Goal: Navigation & Orientation: Find specific page/section

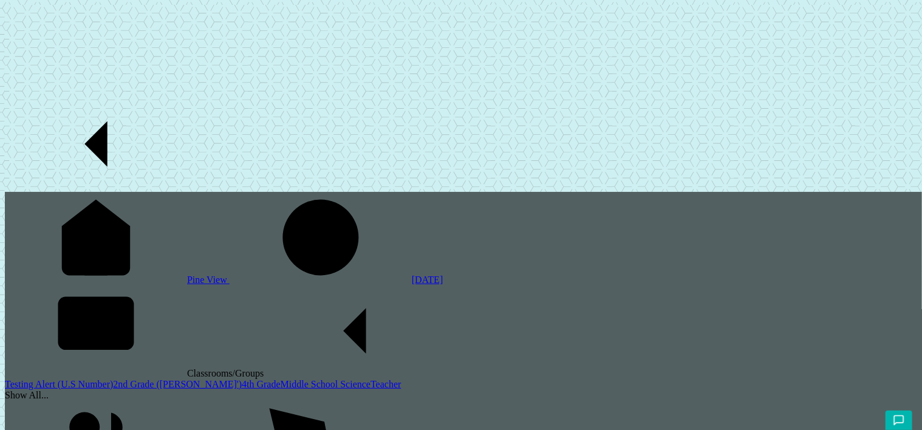
click at [113, 379] on link "2nd Grade ([PERSON_NAME]')" at bounding box center [177, 384] width 129 height 10
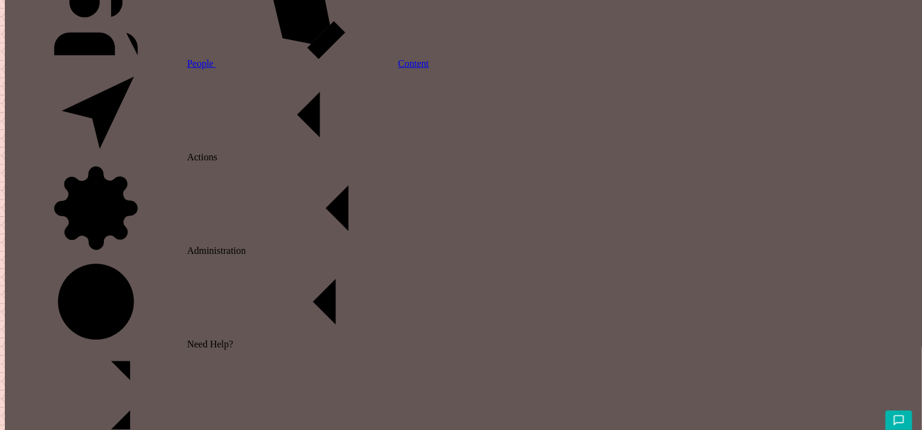
scroll to position [463, 0]
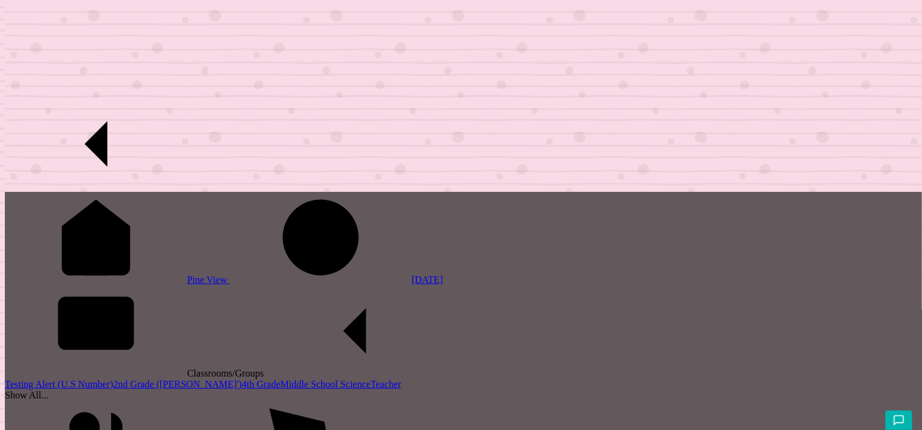
click at [370, 379] on link "Teacher" at bounding box center [385, 384] width 30 height 10
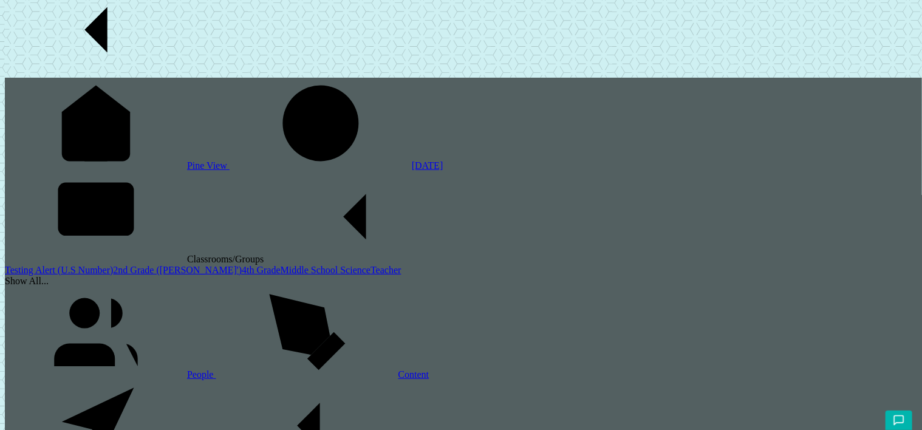
scroll to position [121, 0]
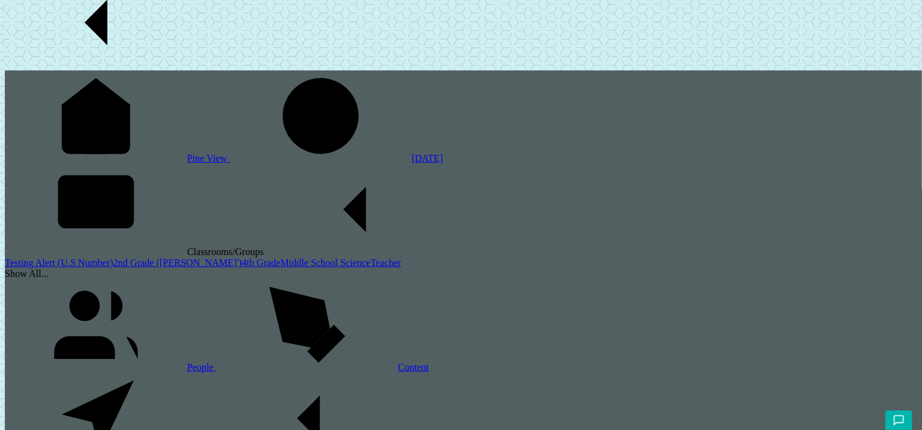
click at [79, 268] on div "Show All..." at bounding box center [463, 273] width 917 height 11
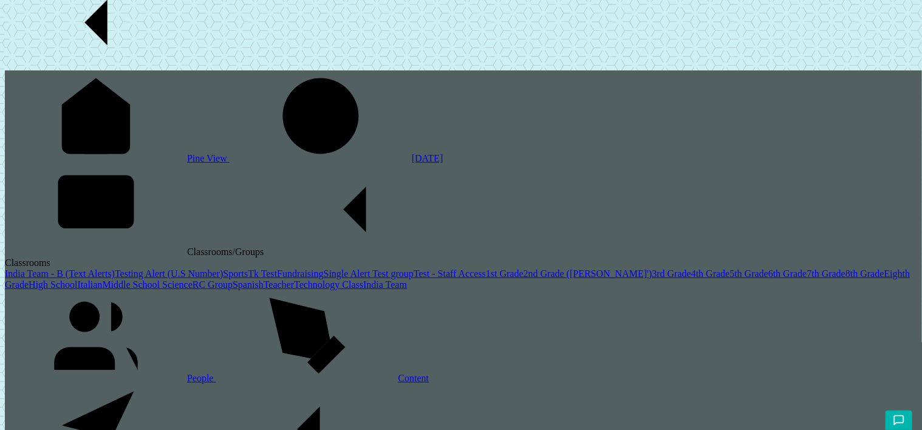
scroll to position [182, 0]
click at [486, 268] on link "1st Grade" at bounding box center [505, 273] width 38 height 10
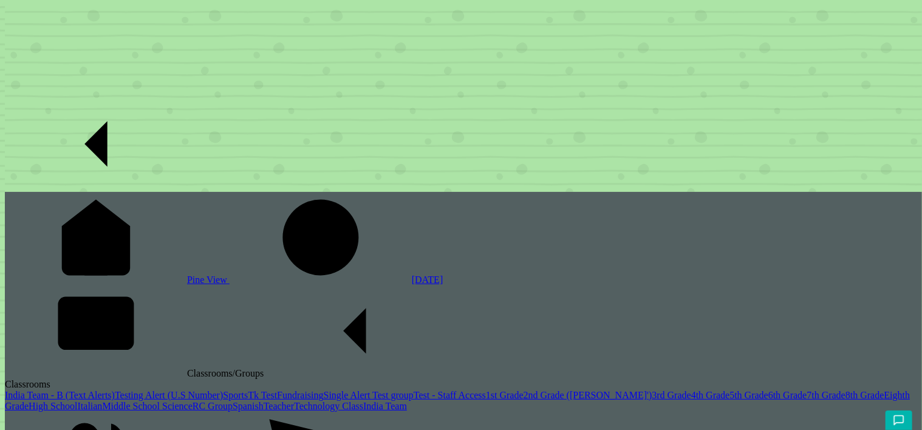
click at [524, 390] on link "2nd Grade ([PERSON_NAME]')" at bounding box center [588, 395] width 129 height 10
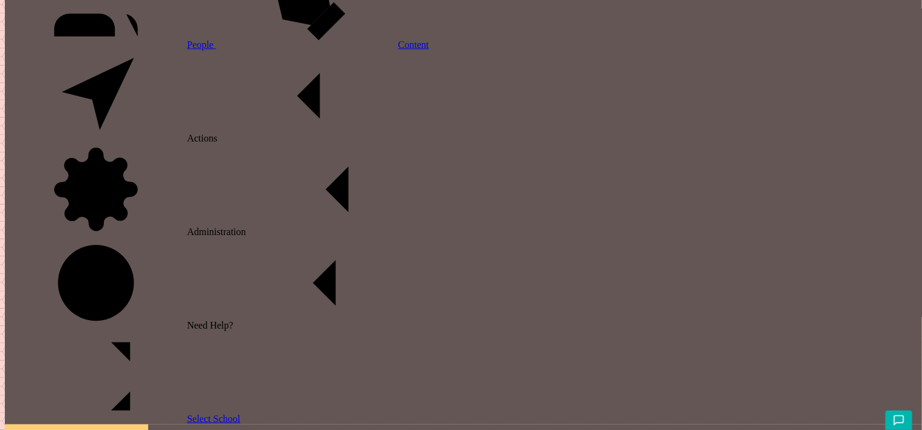
scroll to position [463, 0]
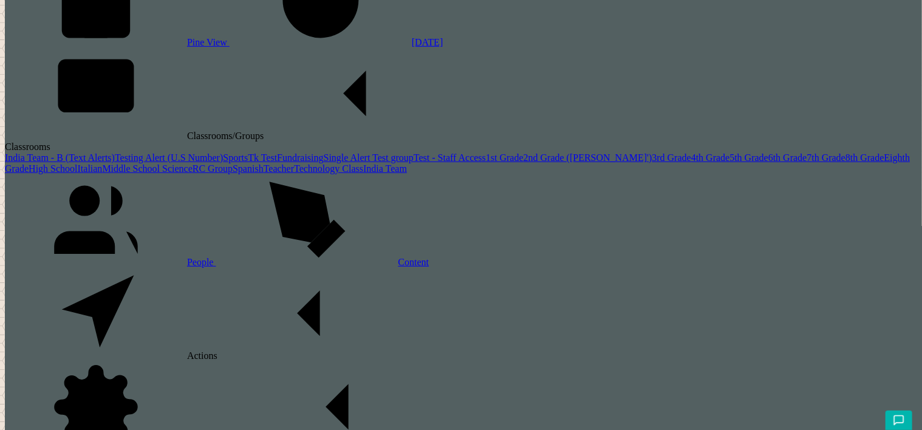
scroll to position [430, 0]
click at [216, 257] on link "Content" at bounding box center [322, 262] width 213 height 10
